Goal: Information Seeking & Learning: Learn about a topic

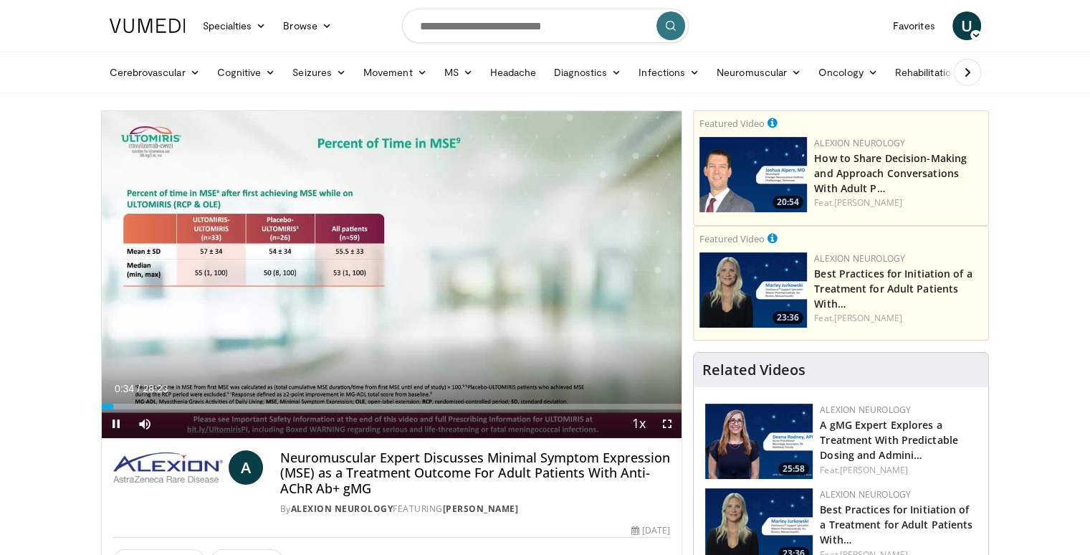
click at [237, 425] on div "Current Time 0:34 / Duration 28:23 Pause Skip Backward Skip Forward Mute Loaded…" at bounding box center [392, 423] width 581 height 29
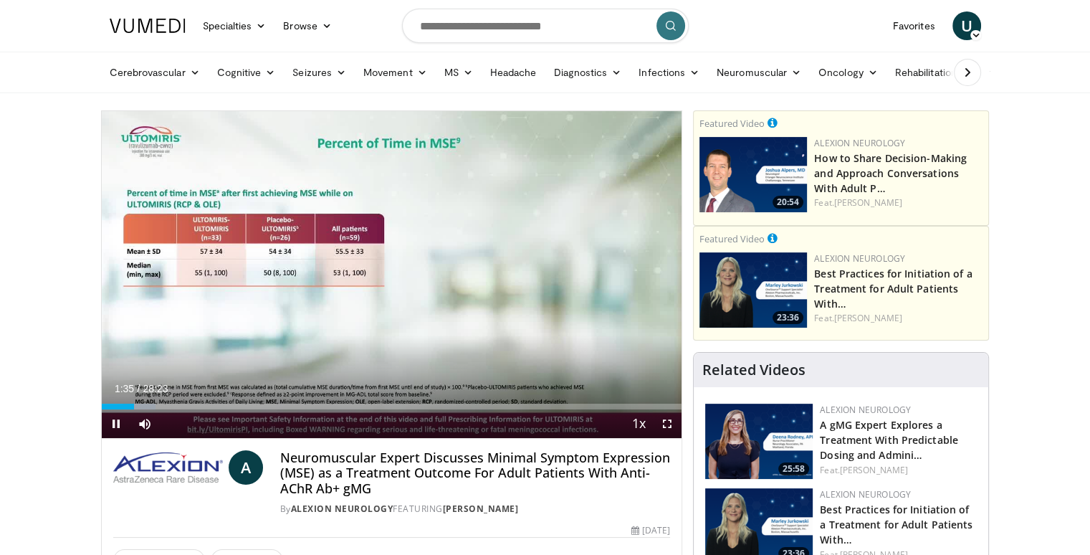
click at [278, 421] on div "Current Time 1:35 / Duration 28:23 Pause Skip Backward Skip Forward Mute Loaded…" at bounding box center [392, 423] width 581 height 29
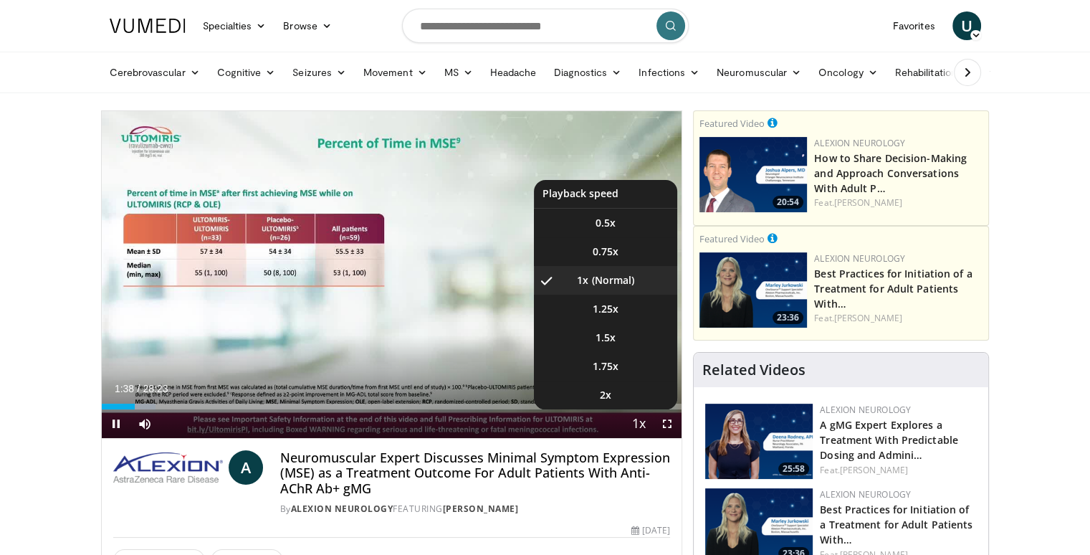
click at [637, 421] on span "Video Player" at bounding box center [639, 424] width 20 height 29
click at [624, 395] on li "2x" at bounding box center [605, 395] width 143 height 29
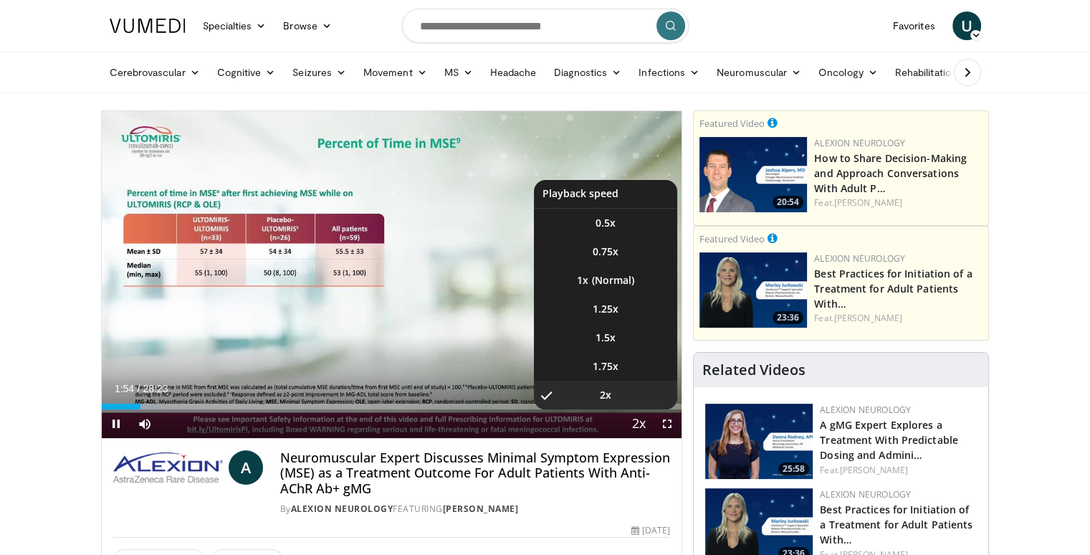
click at [637, 424] on span "Video Player" at bounding box center [639, 424] width 20 height 29
click at [604, 336] on span "1.5x" at bounding box center [606, 337] width 20 height 14
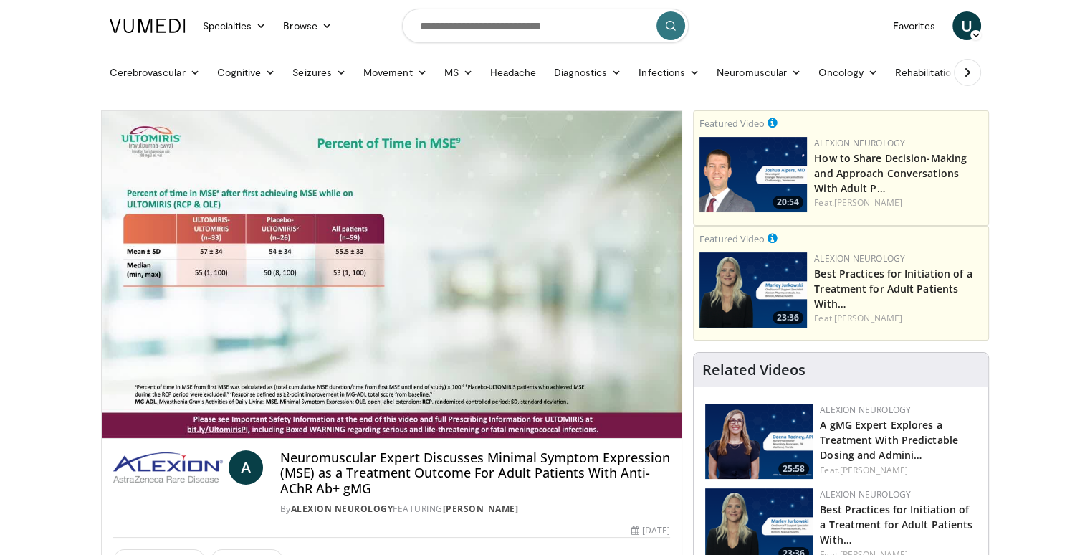
click at [317, 72] on link "Seizures" at bounding box center [319, 72] width 71 height 29
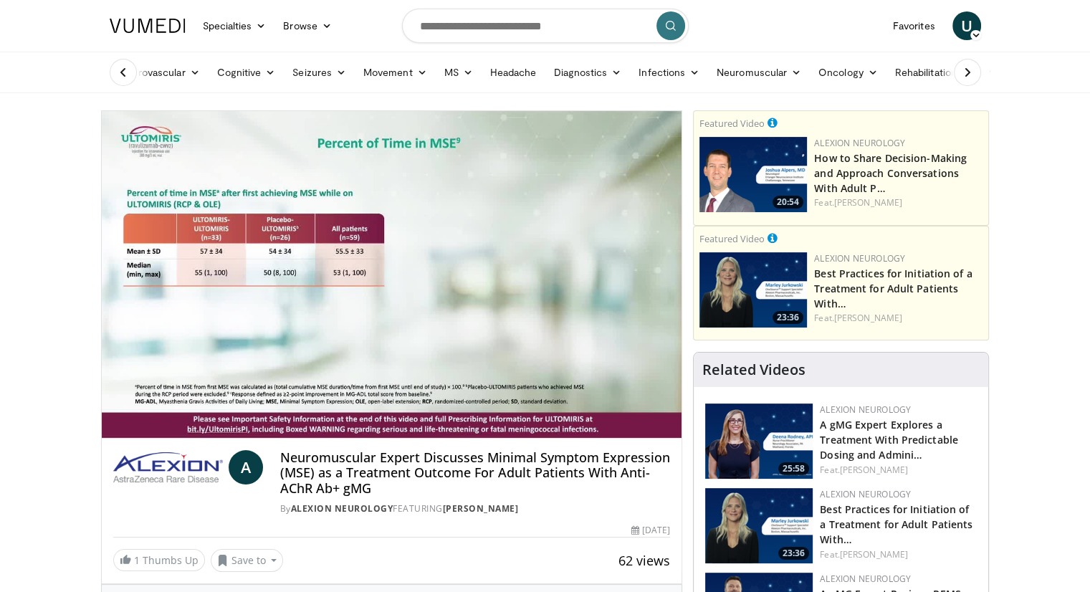
click at [311, 73] on link "Seizures" at bounding box center [319, 72] width 71 height 29
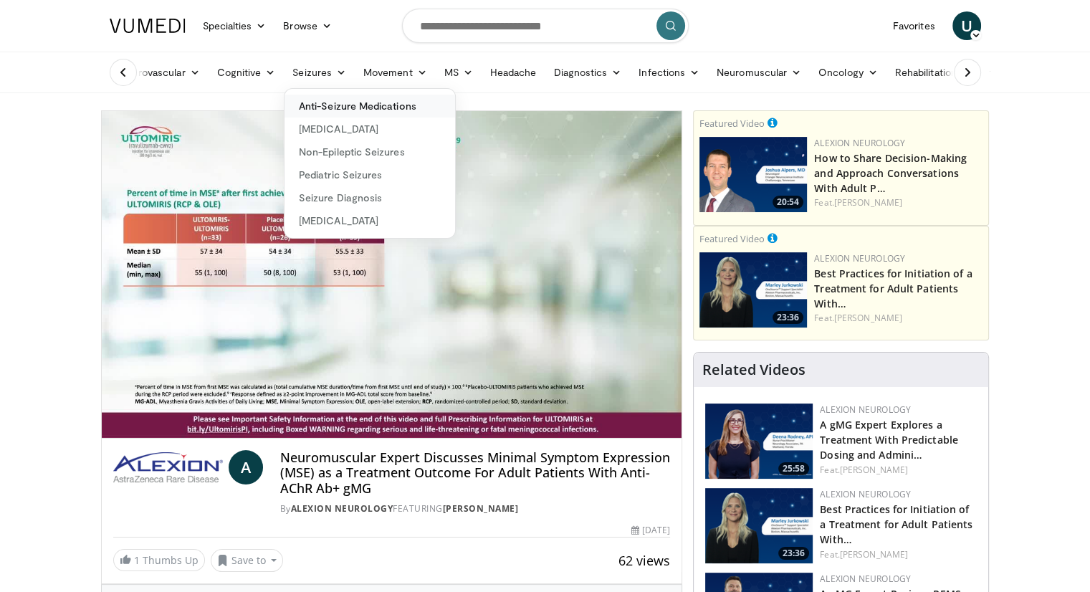
click at [346, 104] on link "Anti-Seizure Medications" at bounding box center [370, 106] width 171 height 23
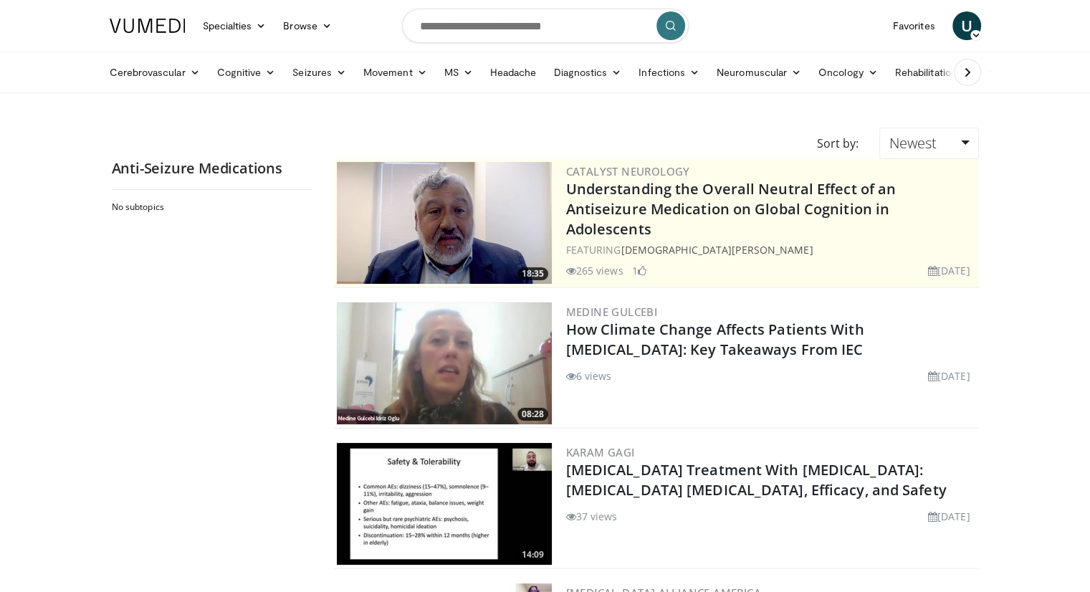
click at [1031, 19] on header "Specialties Adult & Family Medicine Allergy, [MEDICAL_DATA], Immunology Anesthe…" at bounding box center [545, 46] width 1090 height 93
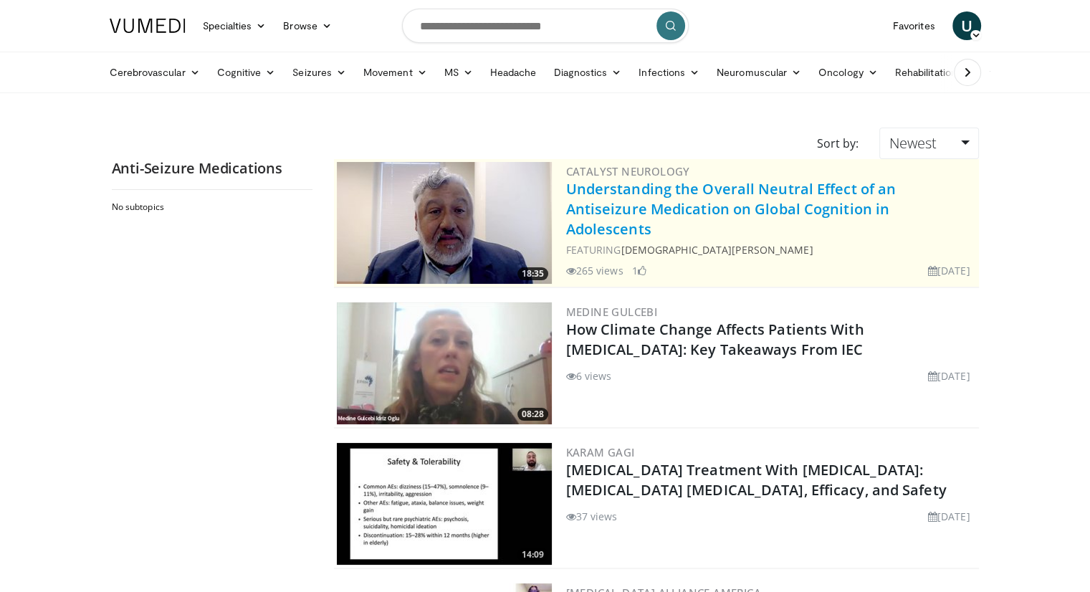
click at [669, 192] on link "Understanding the Overall Neutral Effect of an Antiseizure Medication on Global…" at bounding box center [731, 208] width 330 height 59
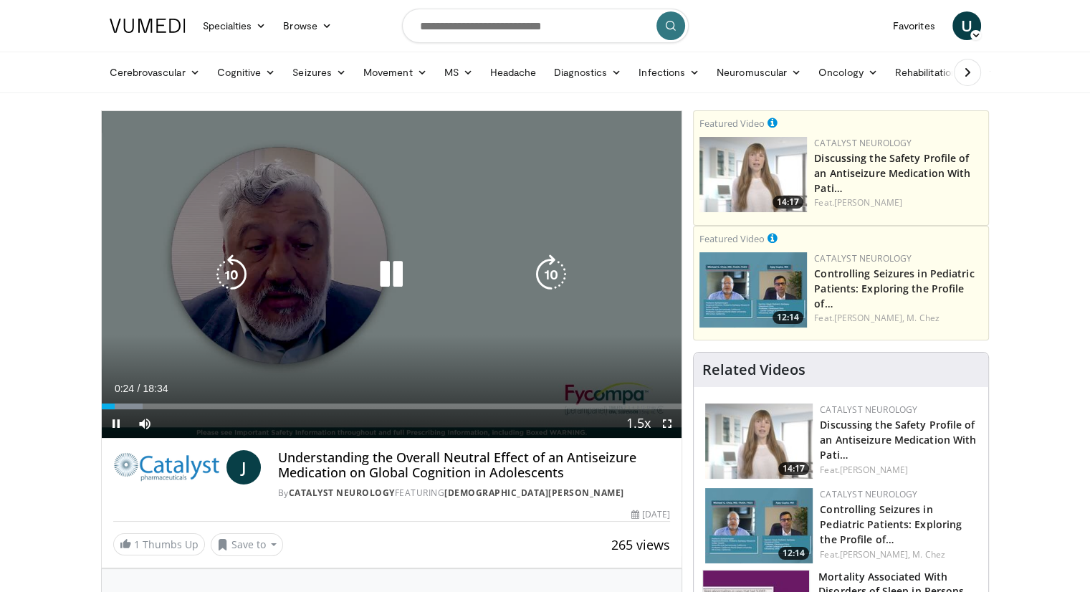
click at [442, 345] on div "10 seconds Tap to unmute" at bounding box center [392, 274] width 581 height 327
click at [442, 340] on div "10 seconds Tap to unmute" at bounding box center [392, 274] width 581 height 327
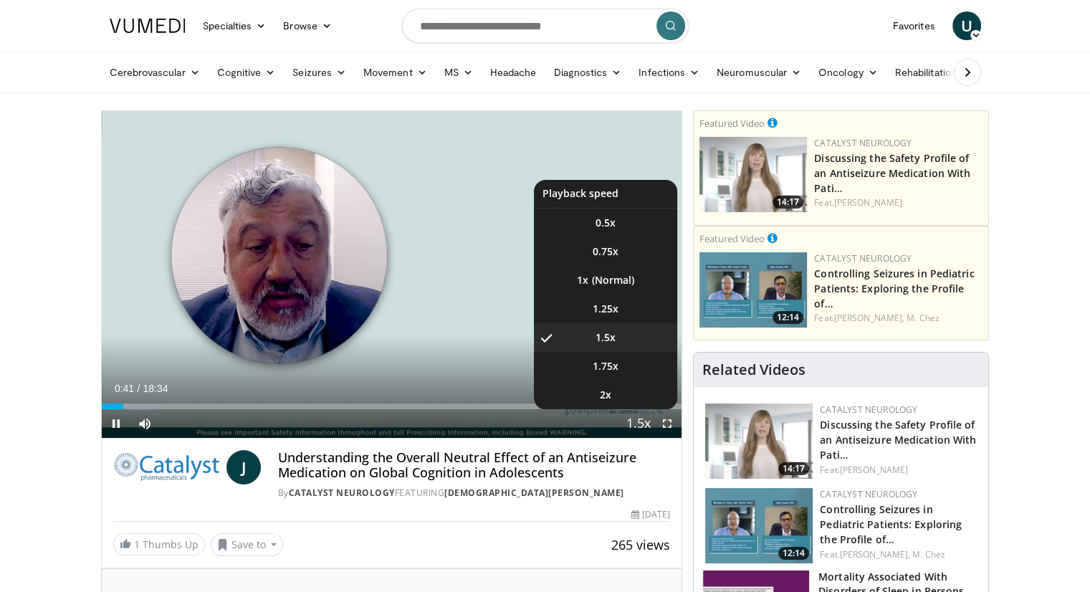
click at [626, 419] on button "Playback Rate" at bounding box center [638, 423] width 29 height 29
click at [611, 280] on li "1x" at bounding box center [605, 280] width 143 height 29
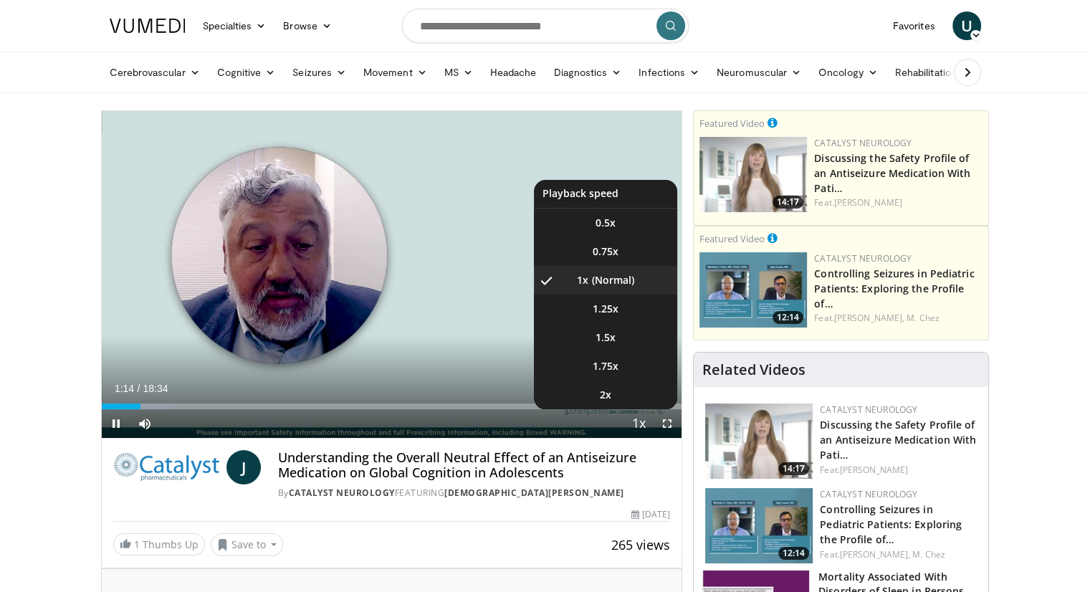
click at [634, 419] on span "Video Player" at bounding box center [639, 424] width 20 height 29
click at [638, 422] on span "Video Player" at bounding box center [639, 424] width 20 height 29
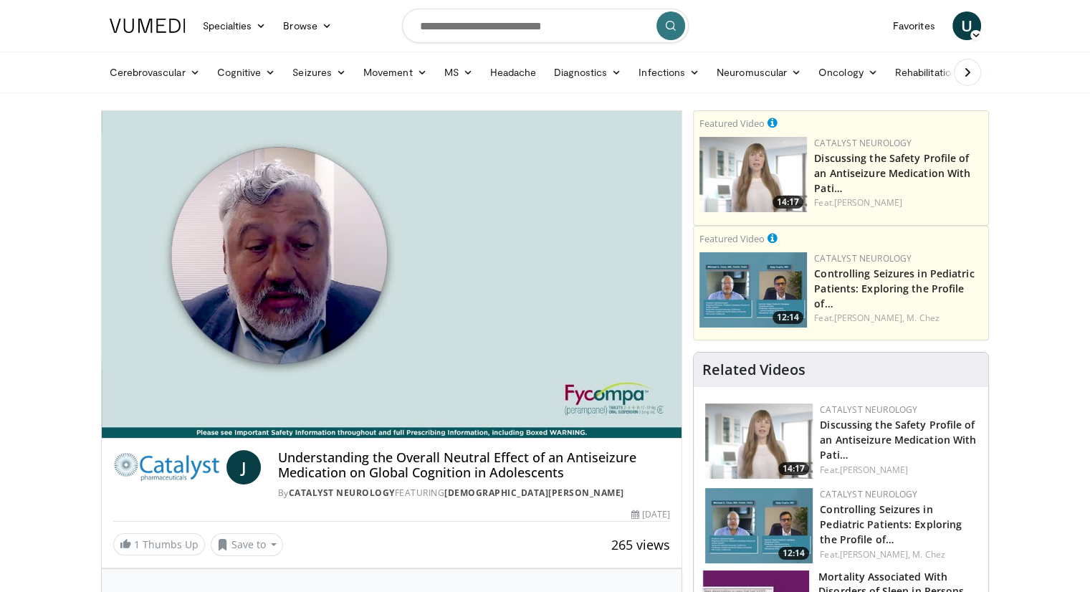
click at [638, 422] on div "10 seconds Tap to unmute" at bounding box center [392, 274] width 581 height 327
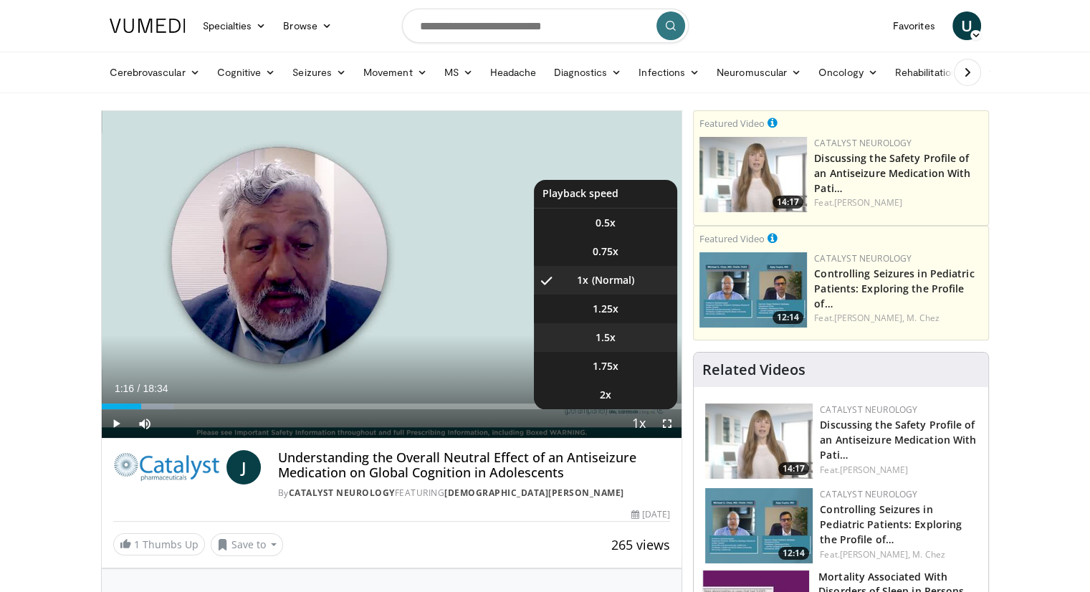
click at [601, 338] on span "1.5x" at bounding box center [606, 337] width 20 height 14
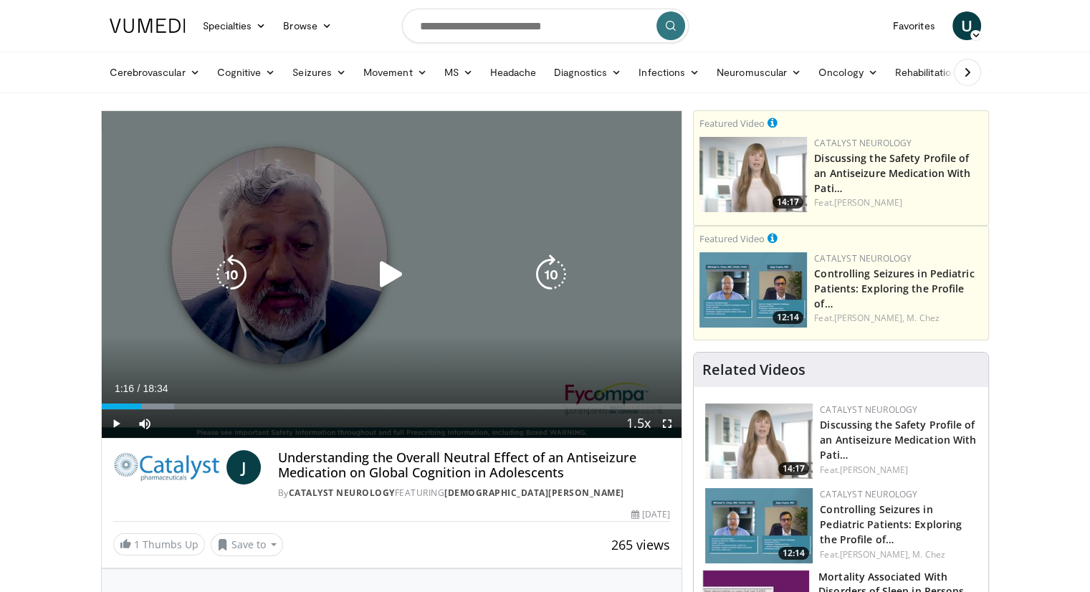
click at [317, 330] on div "10 seconds Tap to unmute" at bounding box center [392, 274] width 581 height 327
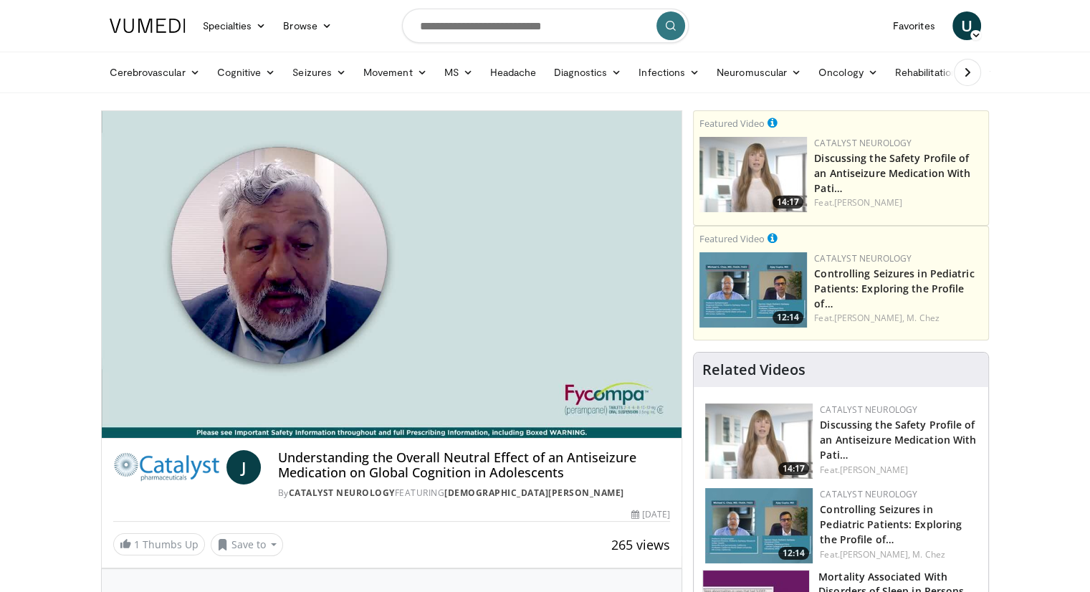
drag, startPoint x: 998, startPoint y: 11, endPoint x: 37, endPoint y: 219, distance: 983.5
click at [396, 73] on link "Movement" at bounding box center [395, 72] width 81 height 29
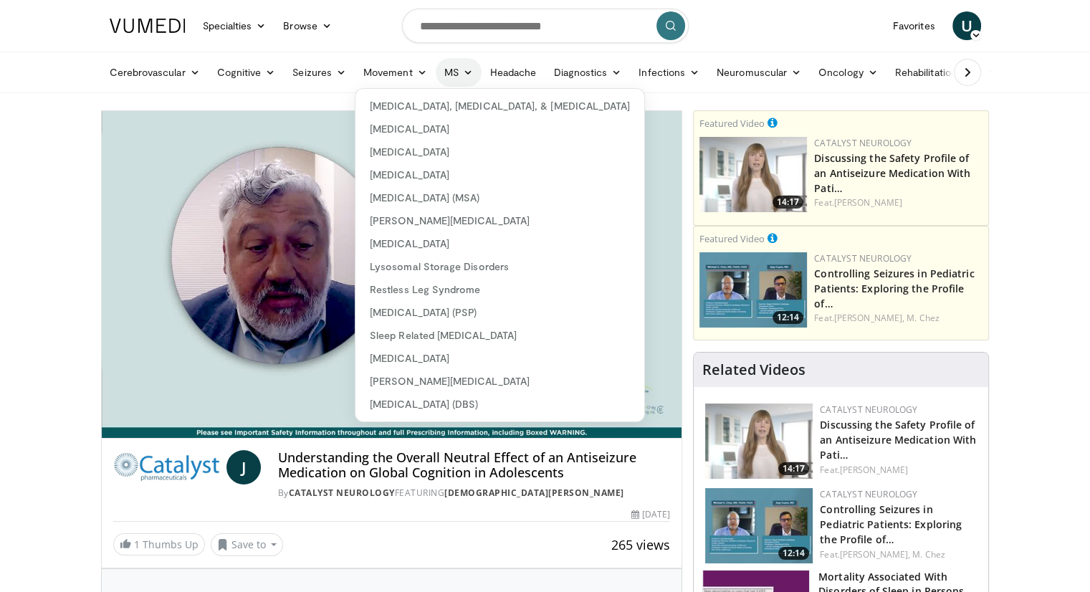
click at [465, 75] on icon at bounding box center [468, 72] width 10 height 10
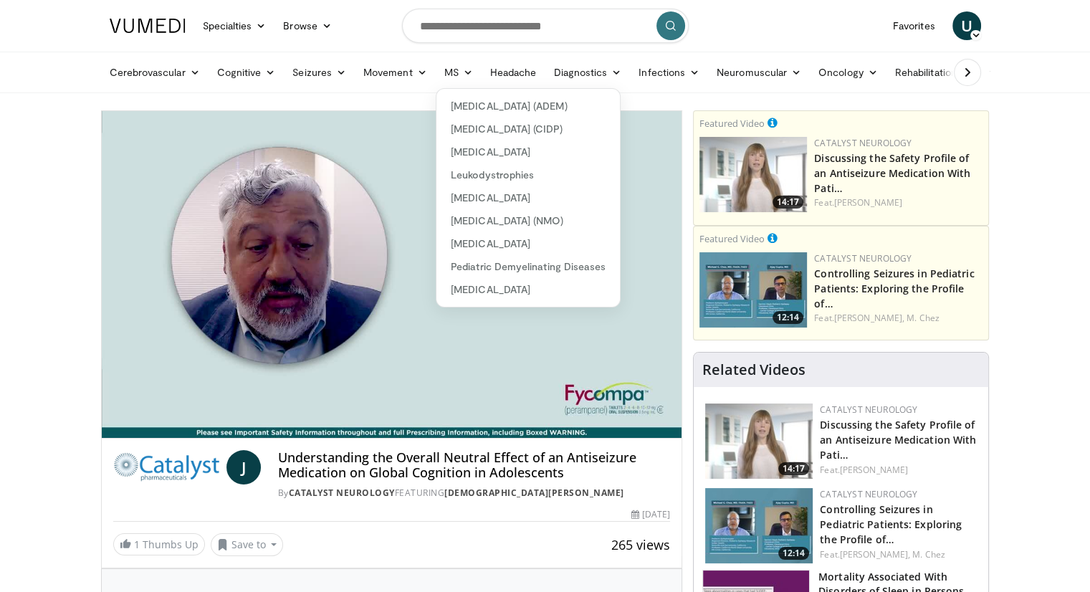
click at [966, 78] on icon at bounding box center [968, 72] width 14 height 14
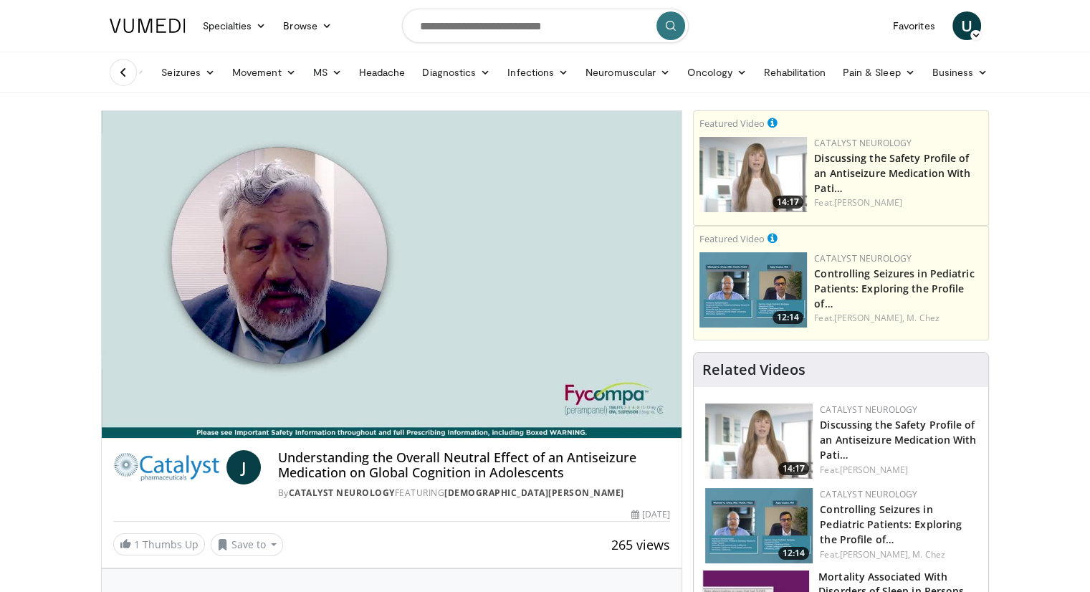
click at [966, 78] on link "Business" at bounding box center [960, 72] width 73 height 29
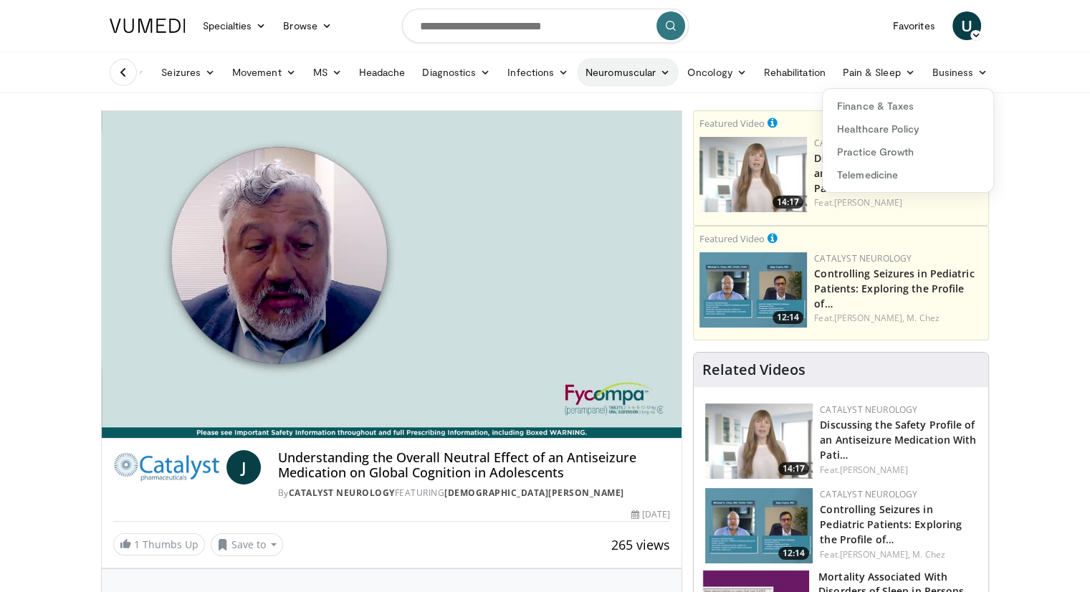
click at [609, 82] on link "Neuromuscular" at bounding box center [628, 72] width 102 height 29
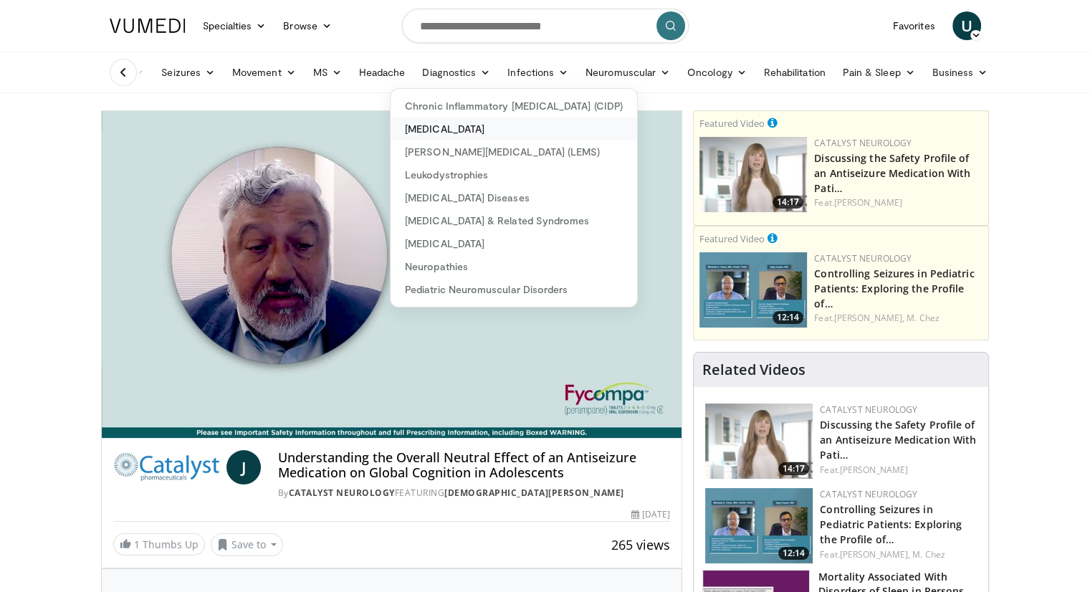
click at [460, 132] on link "[MEDICAL_DATA]" at bounding box center [514, 129] width 247 height 23
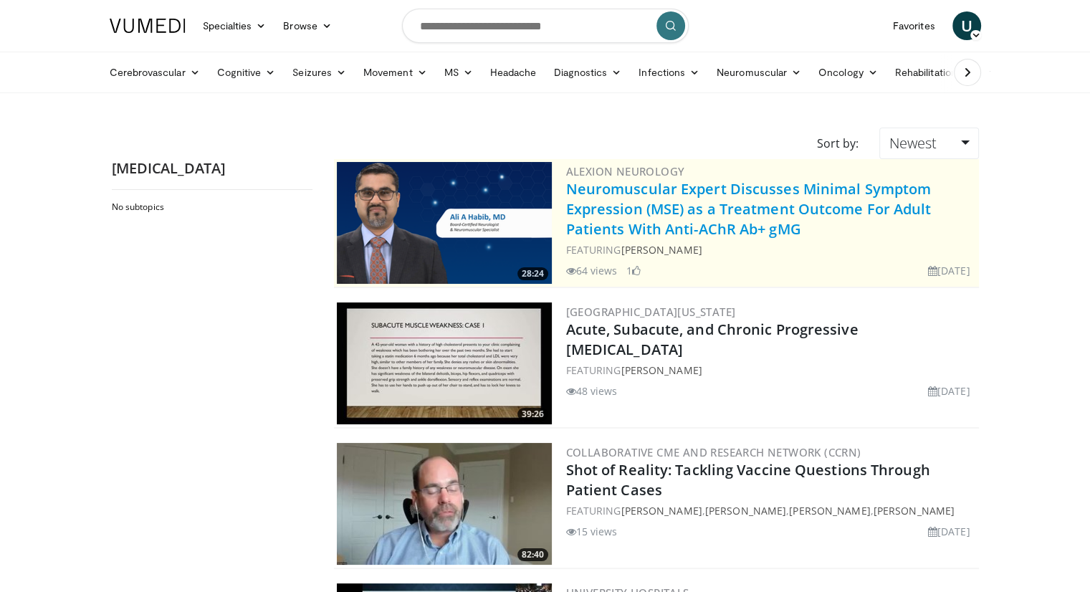
click at [686, 193] on link "Neuromuscular Expert Discusses Minimal Symptom Expression (MSE) as a Treatment …" at bounding box center [749, 208] width 366 height 59
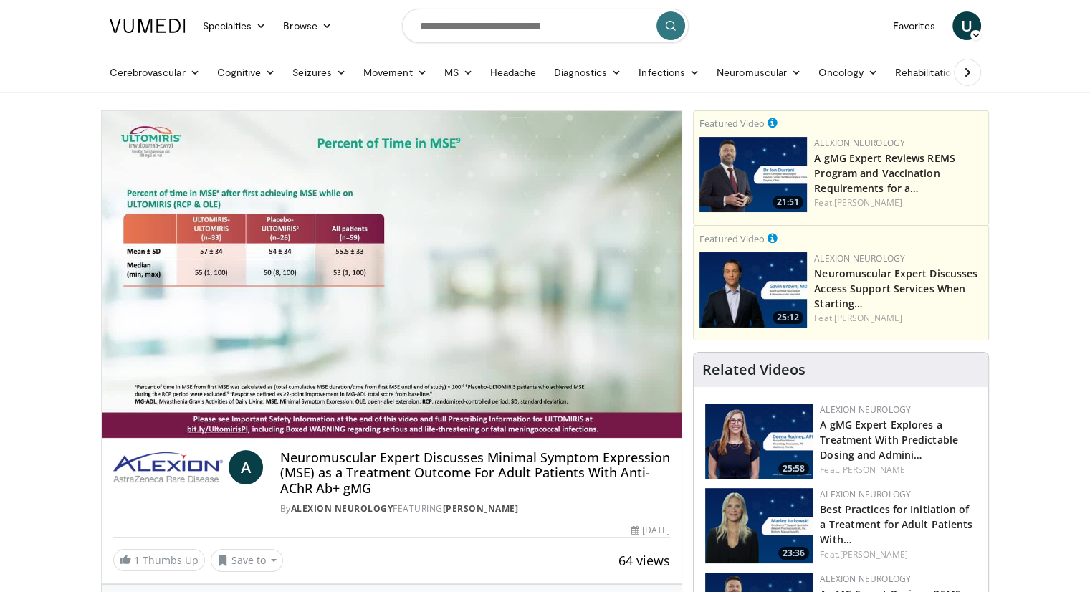
click at [776, 29] on nav "Specialties Adult & Family Medicine Allergy, Asthma, Immunology Anesthesiology …" at bounding box center [545, 26] width 889 height 52
click at [137, 81] on link "Cerebrovascular" at bounding box center [155, 72] width 108 height 29
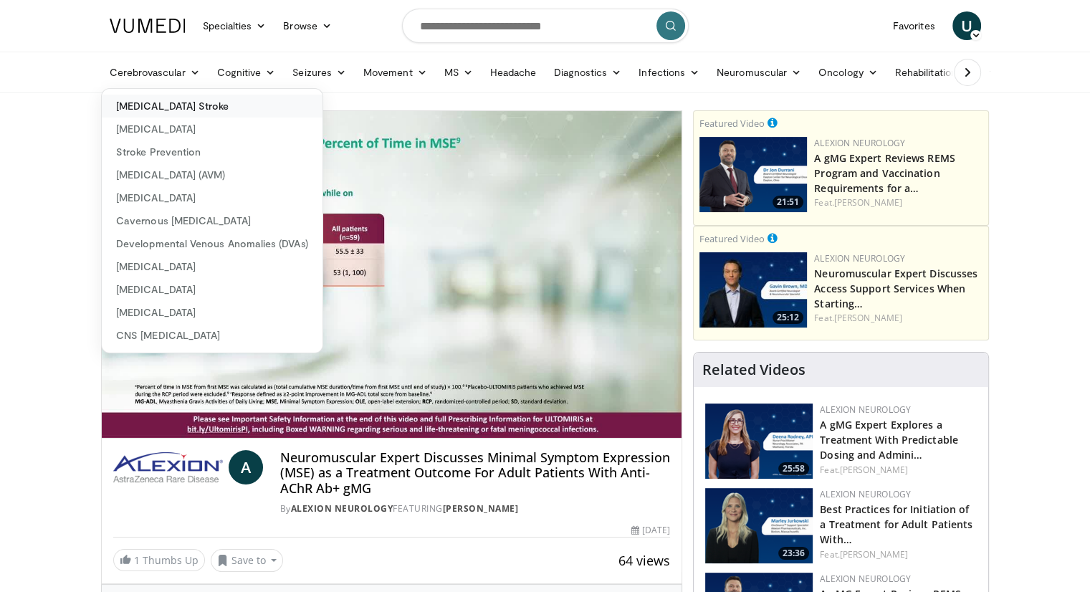
click at [149, 108] on link "[MEDICAL_DATA] Stroke" at bounding box center [212, 106] width 221 height 23
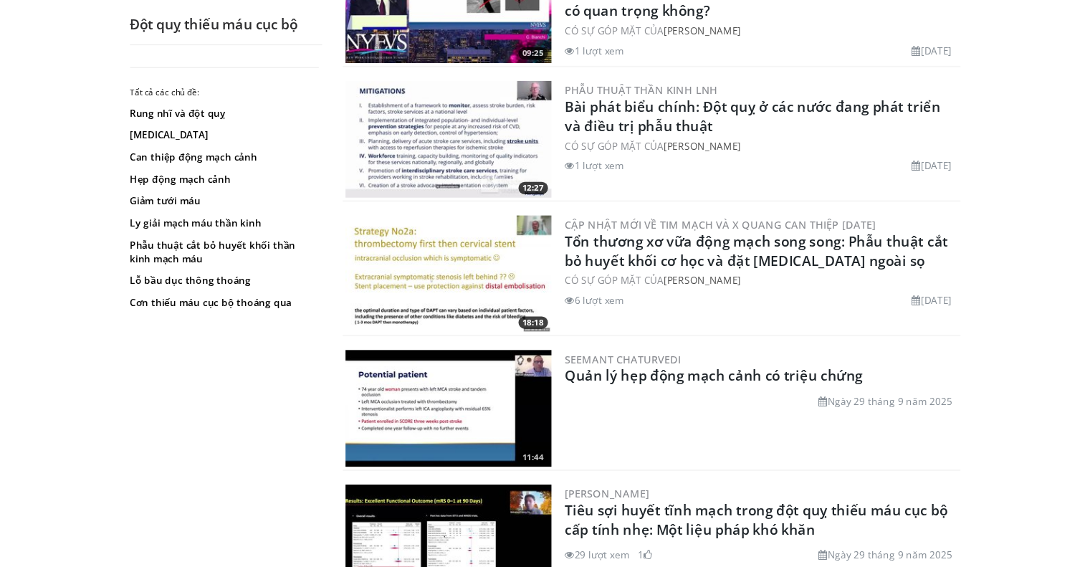
scroll to position [573, 0]
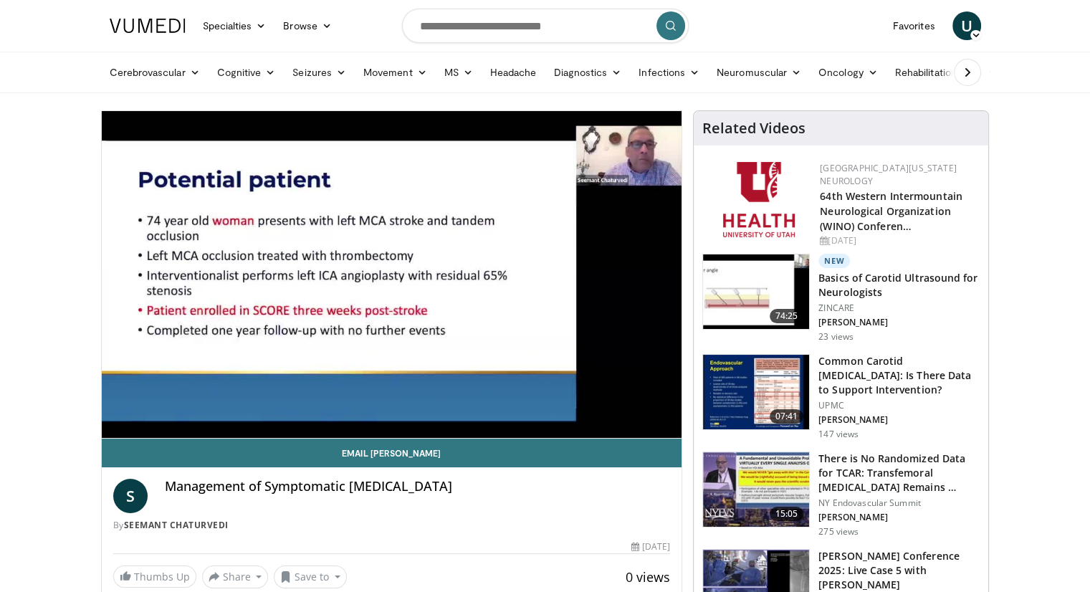
click at [137, 24] on img at bounding box center [148, 26] width 76 height 14
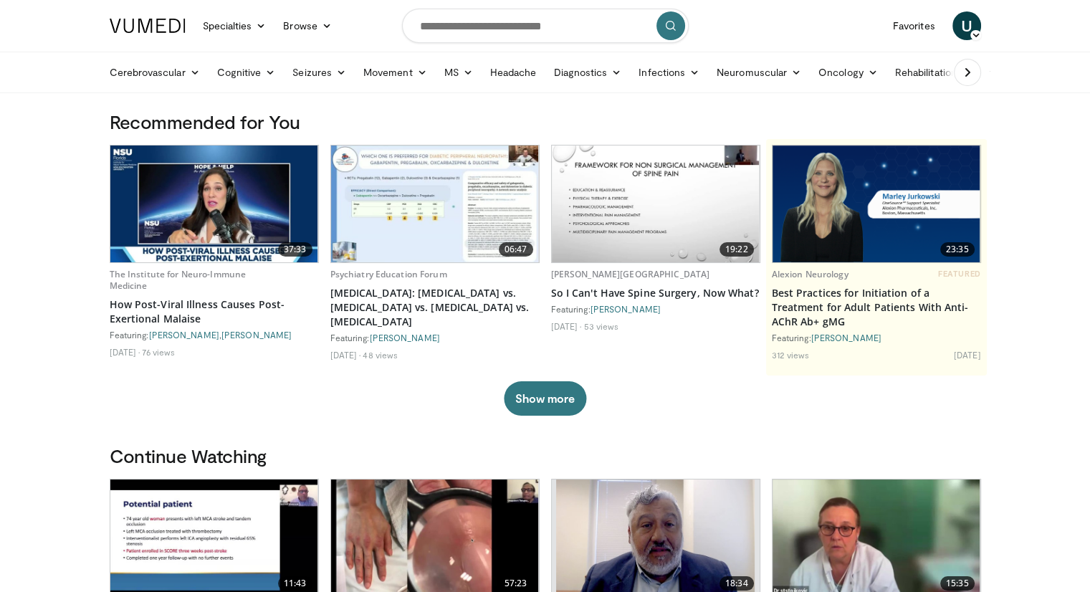
click at [990, 71] on div "Cerebrovascular [MEDICAL_DATA] Stroke [MEDICAL_DATA] Stroke Prevention [MEDICAL…" at bounding box center [545, 72] width 889 height 40
